Goal: Task Accomplishment & Management: Manage account settings

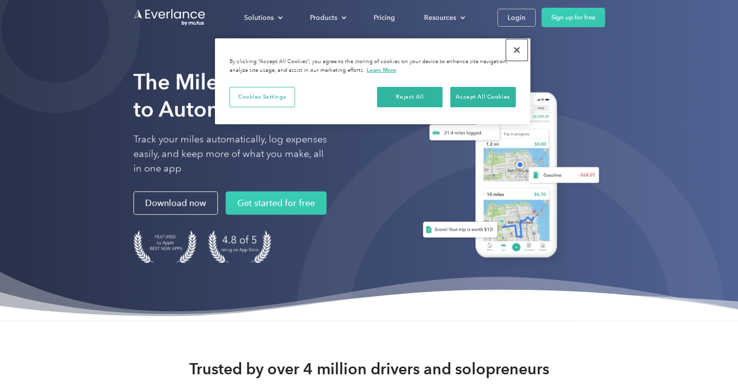
click at [517, 49] on button "Close" at bounding box center [516, 49] width 21 height 21
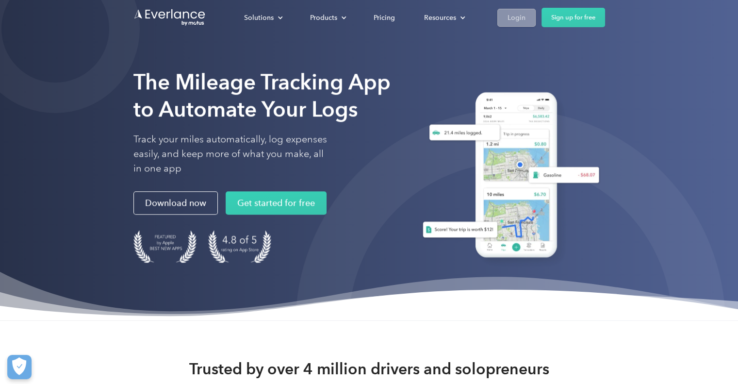
click at [524, 17] on div "Login" at bounding box center [517, 18] width 18 height 12
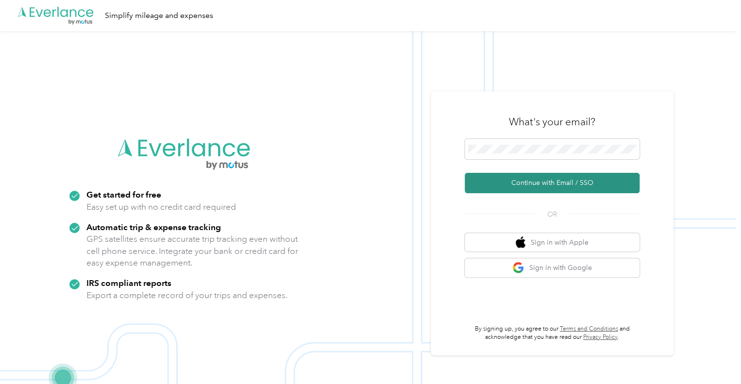
click at [534, 174] on button "Continue with Email / SSO" at bounding box center [552, 183] width 175 height 20
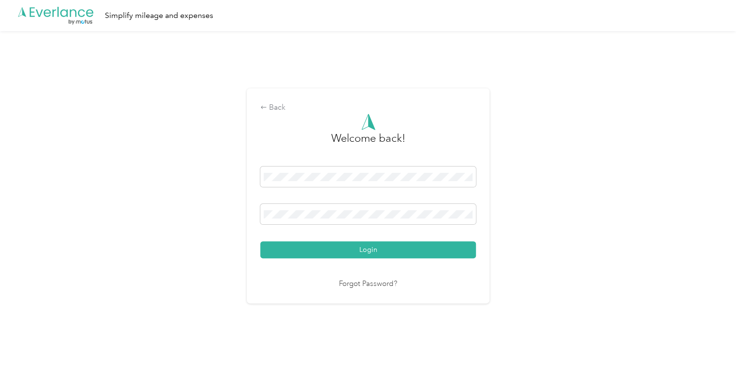
click at [366, 283] on link "Forgot Password?" at bounding box center [368, 284] width 58 height 11
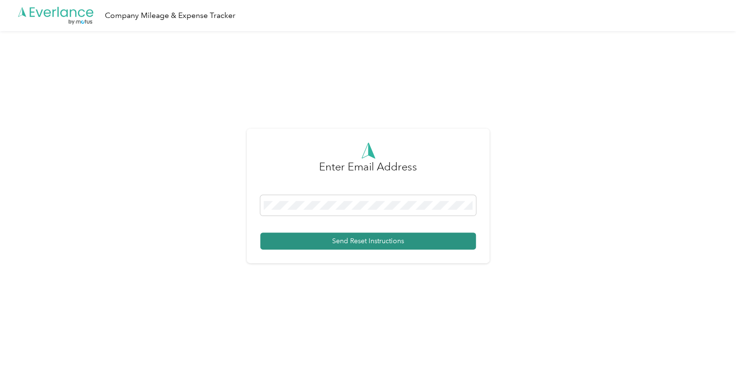
click at [326, 237] on button "Send Reset Instructions" at bounding box center [368, 241] width 216 height 17
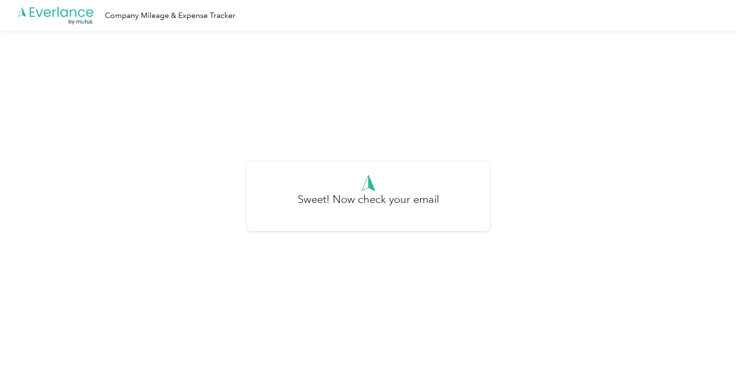
click at [298, 198] on div "Sweet! Now check your email" at bounding box center [368, 204] width 216 height 26
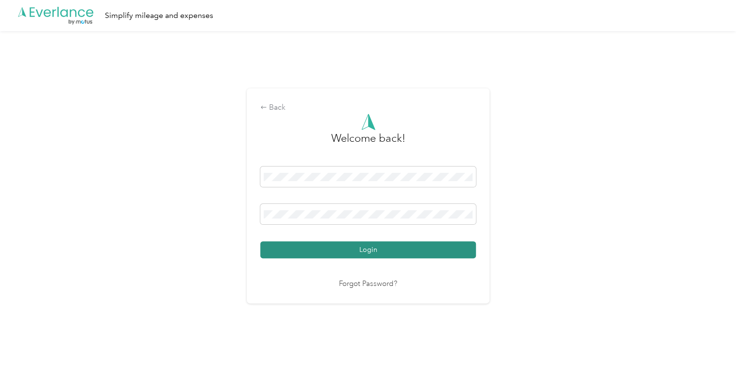
click at [327, 250] on button "Login" at bounding box center [368, 249] width 216 height 17
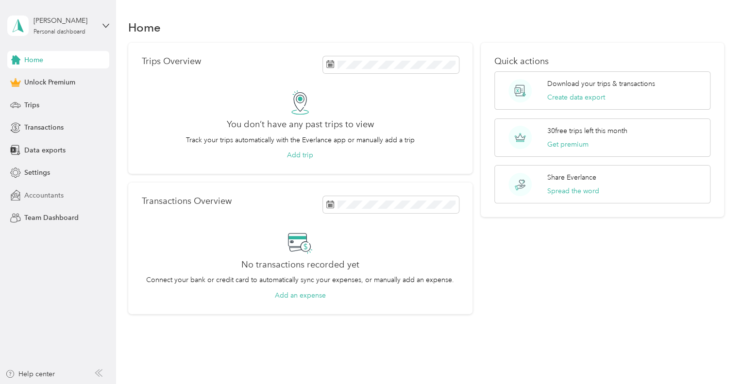
click at [48, 190] on span "Accountants" at bounding box center [43, 195] width 39 height 10
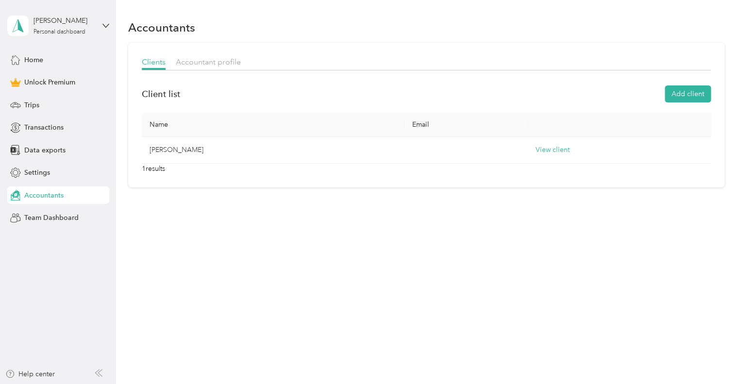
click at [302, 231] on div "Accountants Clients Accountant profile Client list Add client Name Email Sheila…" at bounding box center [426, 120] width 620 height 240
click at [39, 59] on span "Home" at bounding box center [33, 60] width 19 height 10
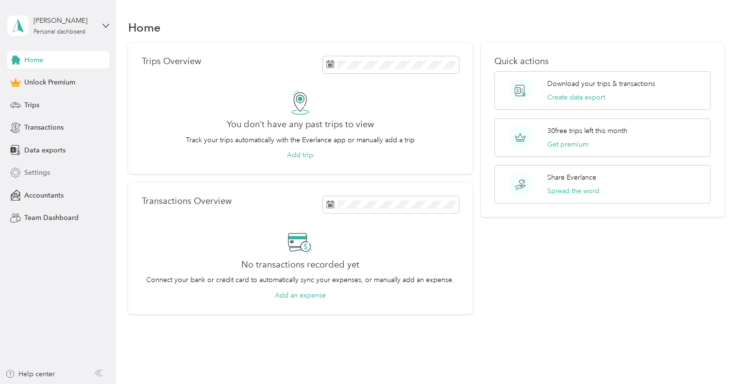
click at [41, 171] on span "Settings" at bounding box center [37, 172] width 26 height 10
